Goal: Transaction & Acquisition: Purchase product/service

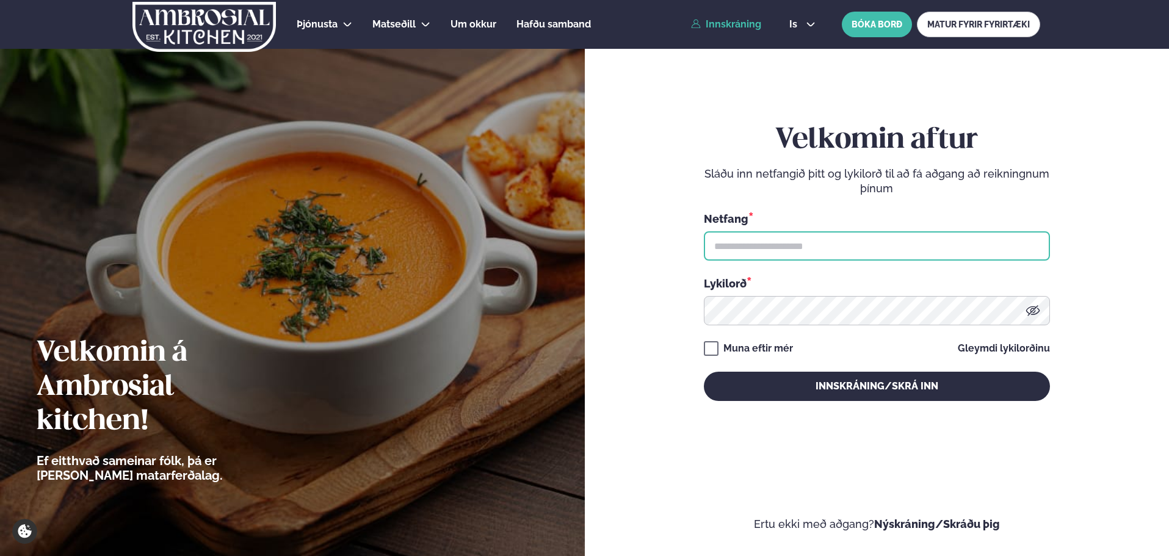
type input "**********"
click at [892, 381] on button "Innskráning/Skrá inn" at bounding box center [877, 386] width 346 height 29
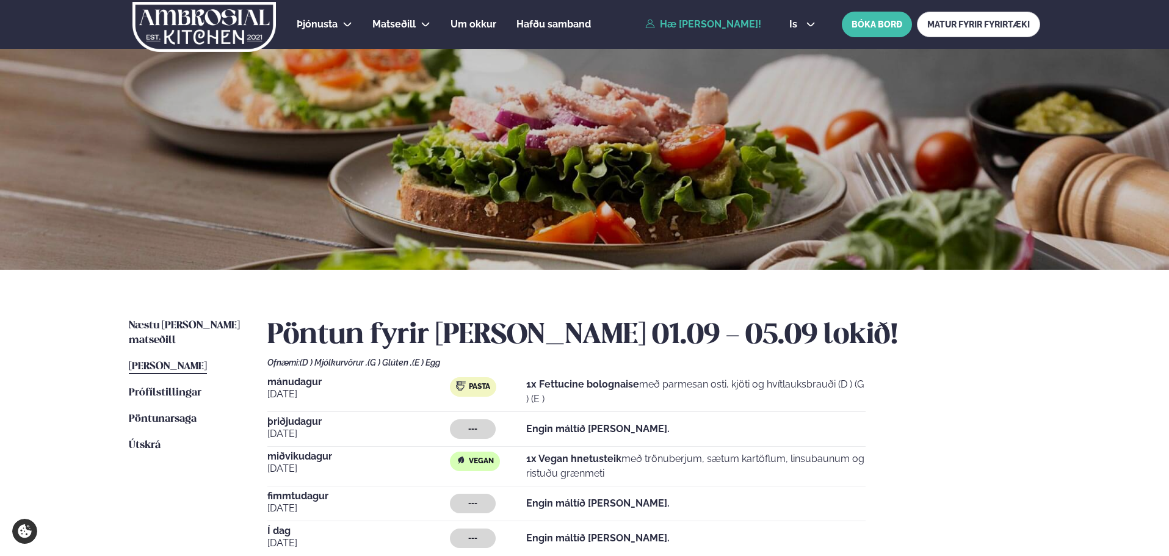
click at [180, 320] on link "Næstu [PERSON_NAME] matseðill Næsta vika" at bounding box center [186, 333] width 114 height 29
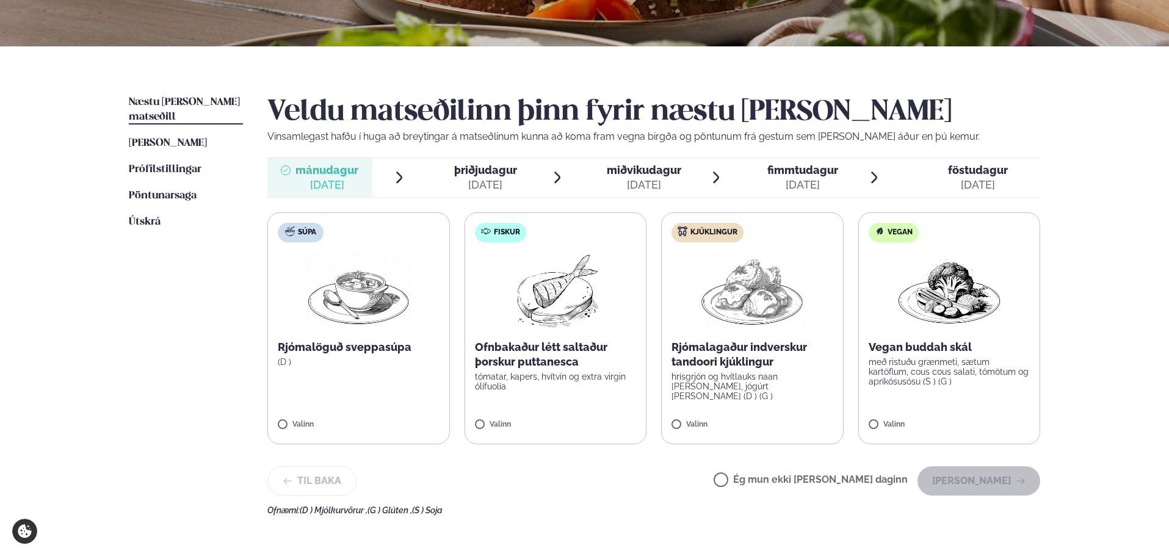
scroll to position [305, 0]
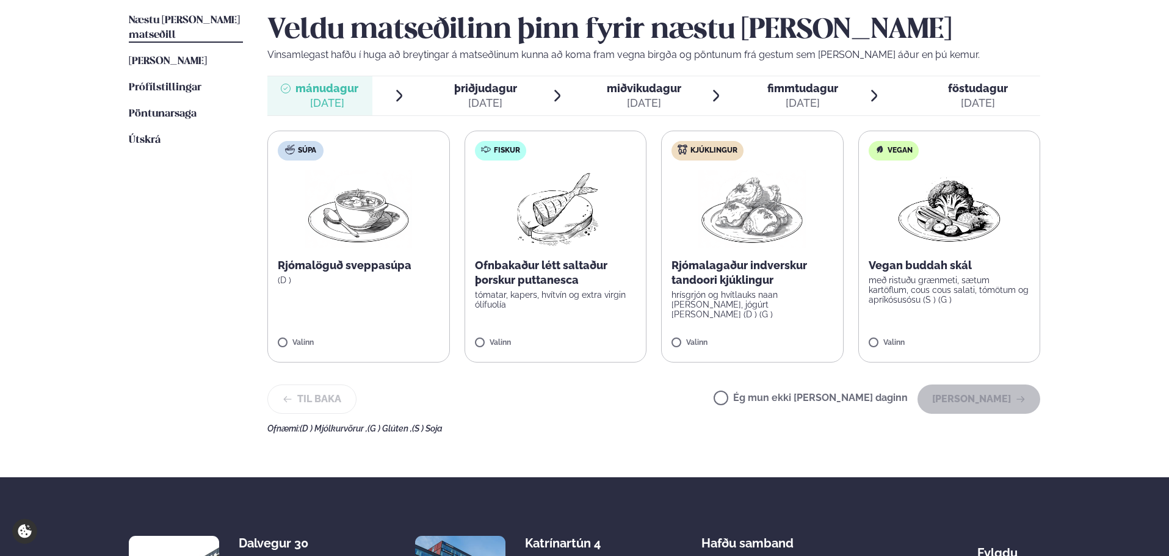
click at [878, 314] on label "Vegan Vegan buddah skál með ristuðu grænmeti, sætum kartöflum, cous cous salati…" at bounding box center [949, 247] width 183 height 232
click at [968, 405] on button "[PERSON_NAME]" at bounding box center [979, 399] width 123 height 29
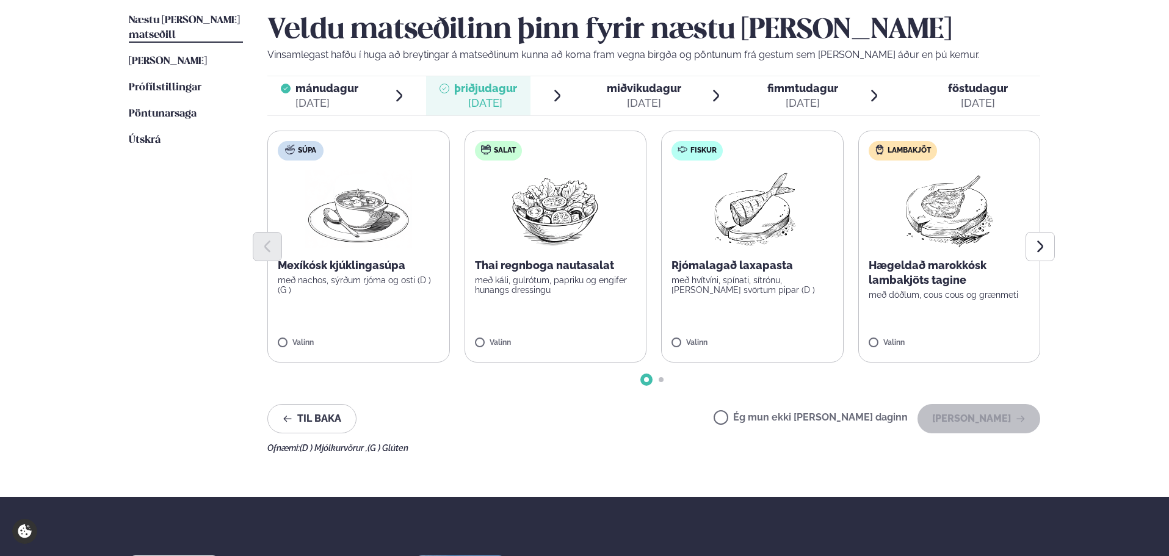
click at [662, 91] on span "miðvikudagur" at bounding box center [644, 88] width 74 height 13
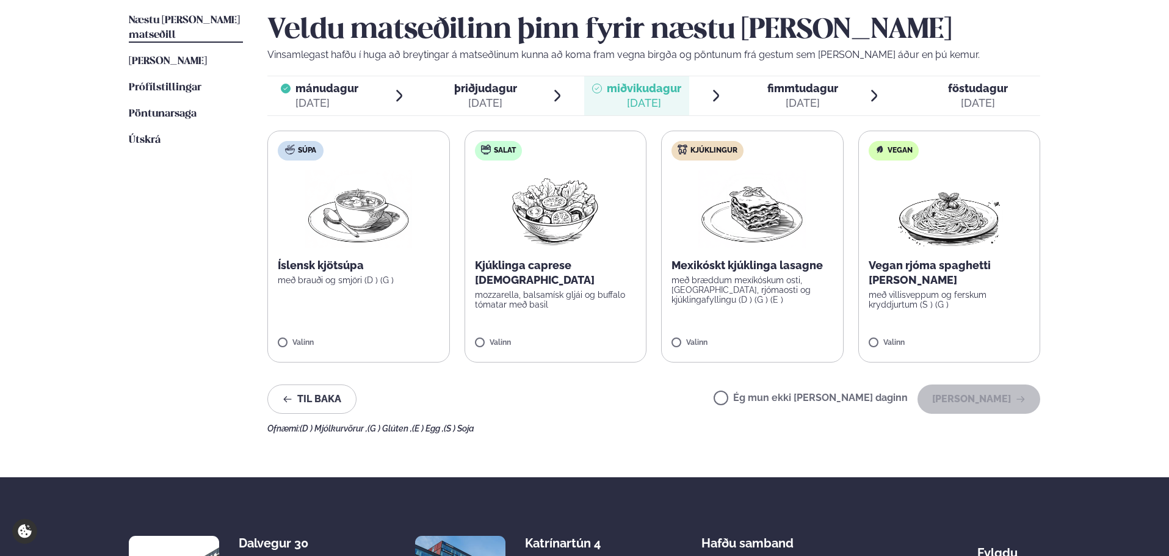
click at [749, 296] on p "með bræddum mexíkóskum osti, [GEOGRAPHIC_DATA], rjómaosti og kjúklingafyllingu …" at bounding box center [753, 289] width 162 height 29
click at [967, 404] on button "[PERSON_NAME]" at bounding box center [979, 399] width 123 height 29
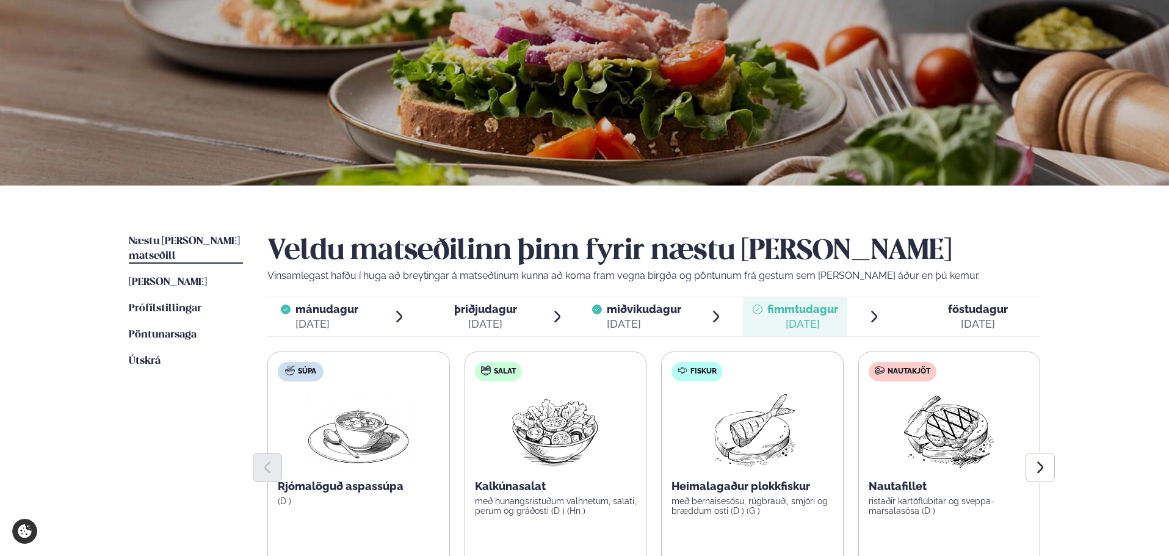
scroll to position [61, 0]
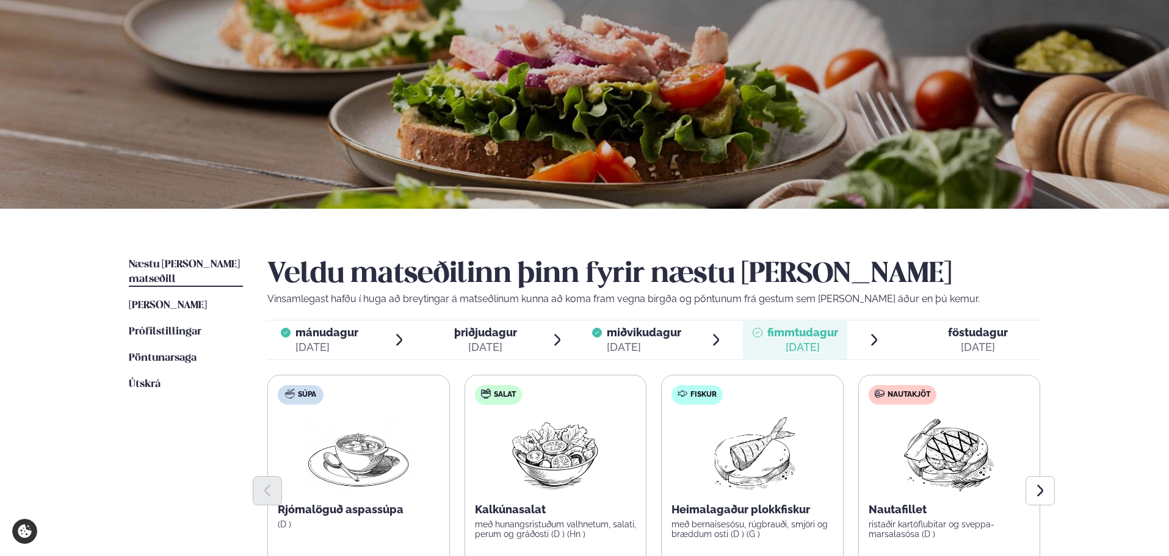
click at [197, 259] on span "Næstu [PERSON_NAME] matseðill" at bounding box center [184, 271] width 111 height 25
click at [185, 351] on link "Pöntunarsaga Saga" at bounding box center [163, 358] width 68 height 15
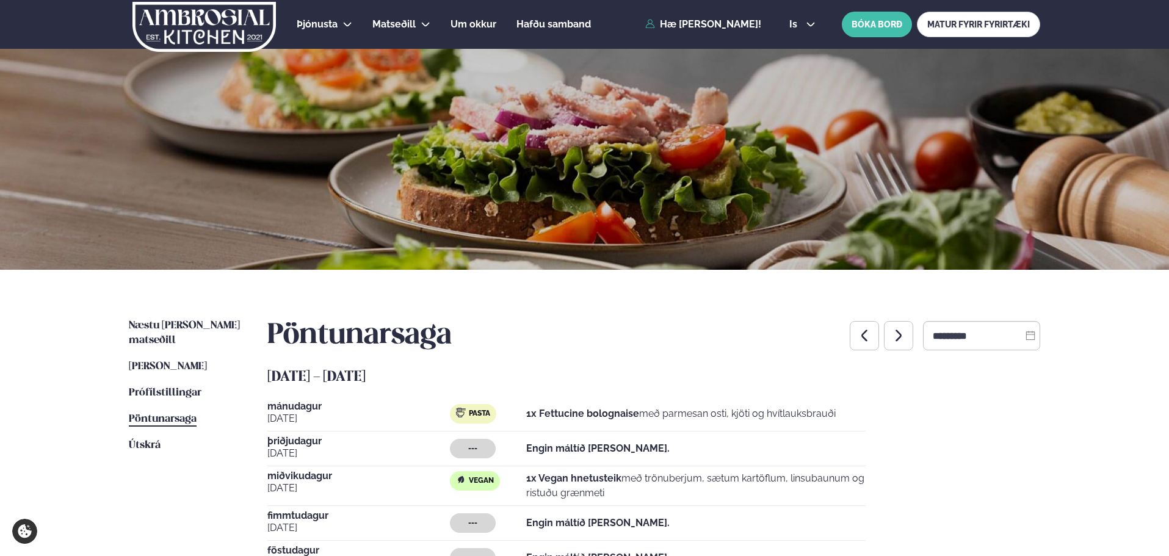
click at [171, 324] on span "Næstu [PERSON_NAME] matseðill" at bounding box center [184, 333] width 111 height 25
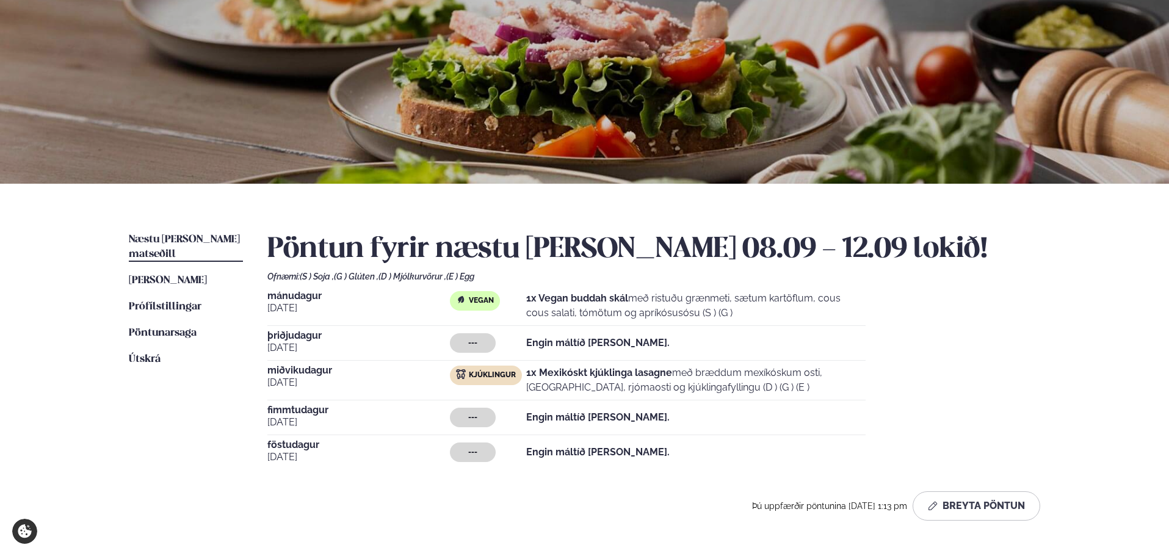
scroll to position [107, 0]
